Goal: Task Accomplishment & Management: Use online tool/utility

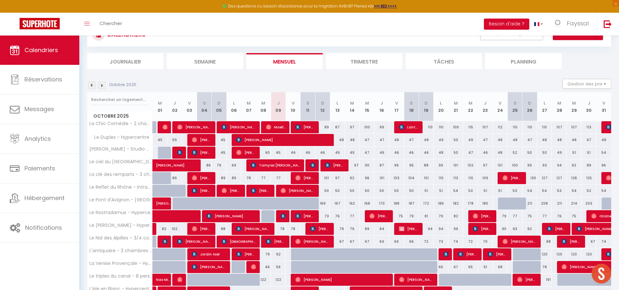
scroll to position [15, 0]
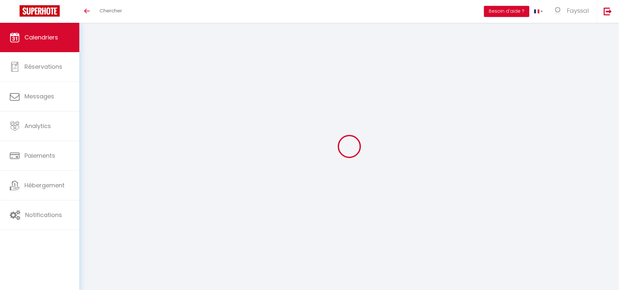
scroll to position [15, 0]
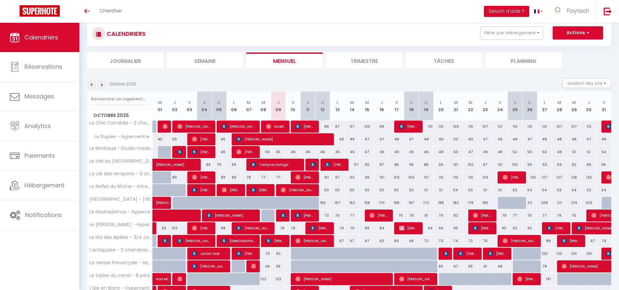
click at [587, 37] on button "Actions" at bounding box center [578, 32] width 50 height 13
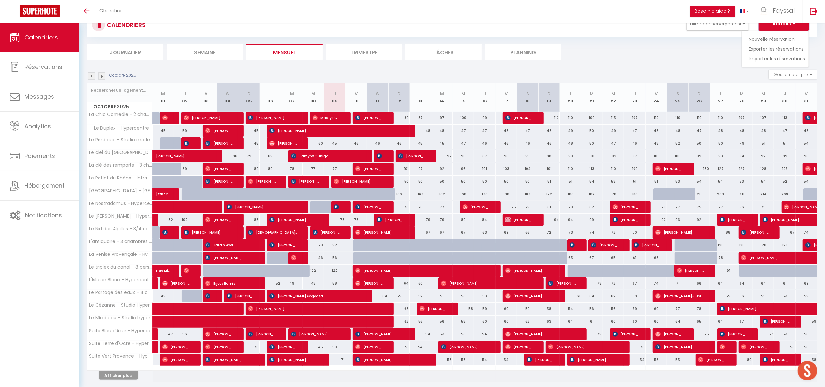
scroll to position [49, 0]
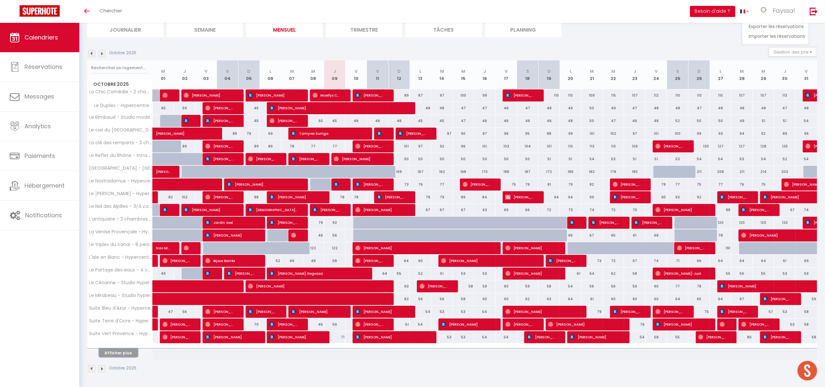
click at [134, 290] on button "Afficher plus" at bounding box center [118, 353] width 39 height 9
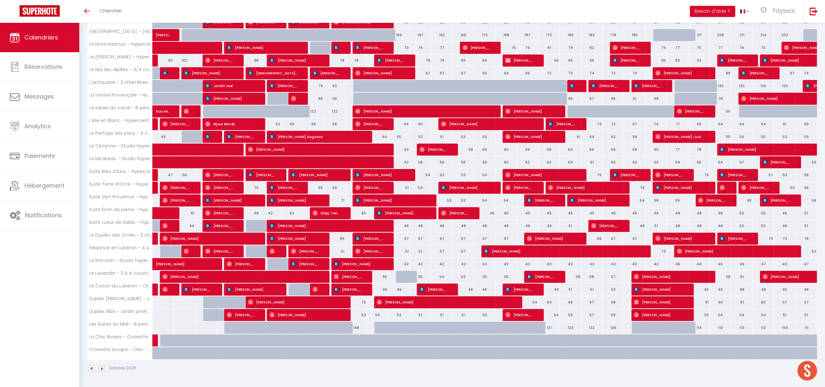
scroll to position [0, 0]
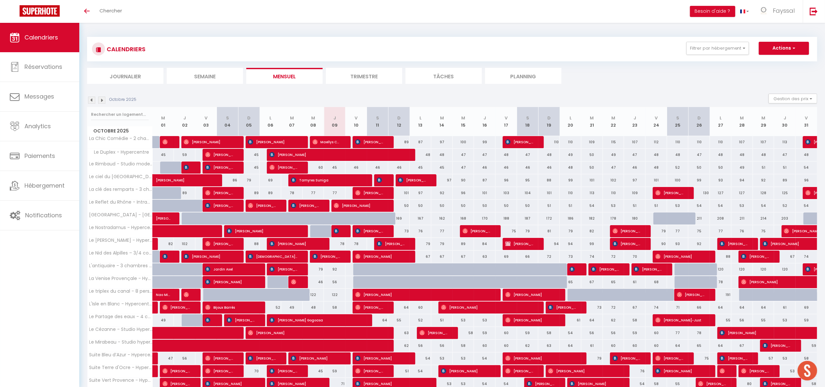
click at [103, 99] on img at bounding box center [101, 100] width 7 height 7
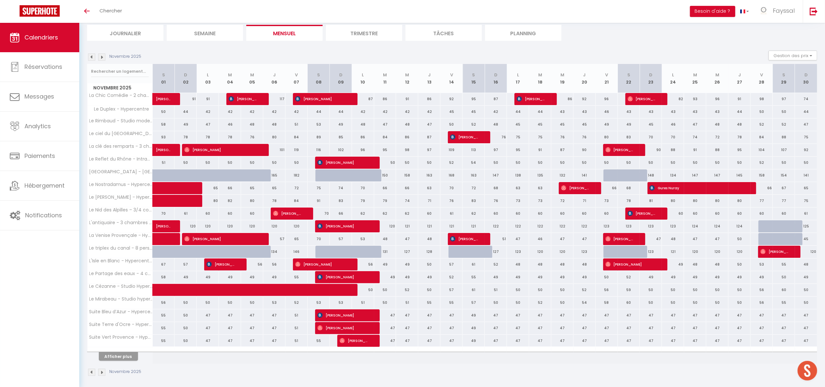
scroll to position [49, 0]
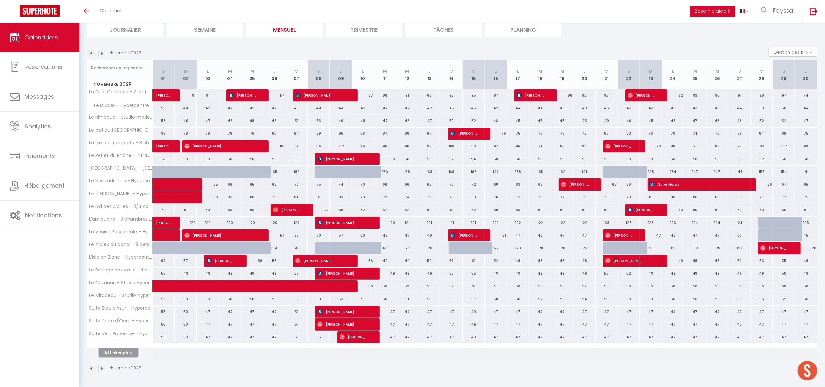
click at [119, 290] on button "Afficher plus" at bounding box center [118, 353] width 39 height 9
